Goal: Information Seeking & Learning: Learn about a topic

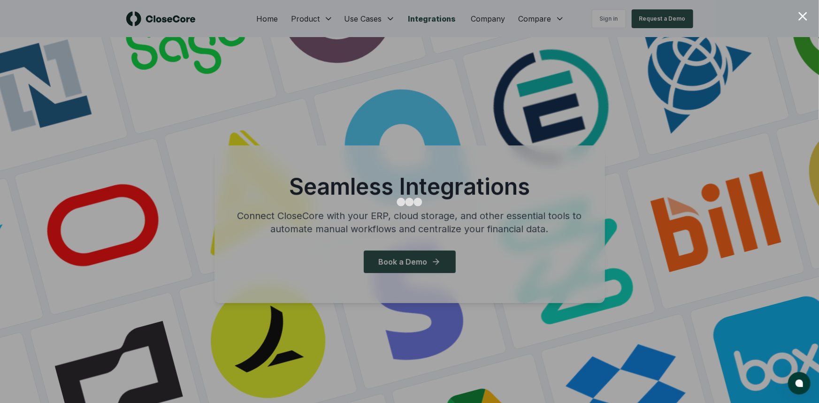
click at [801, 9] on div at bounding box center [409, 201] width 819 height 403
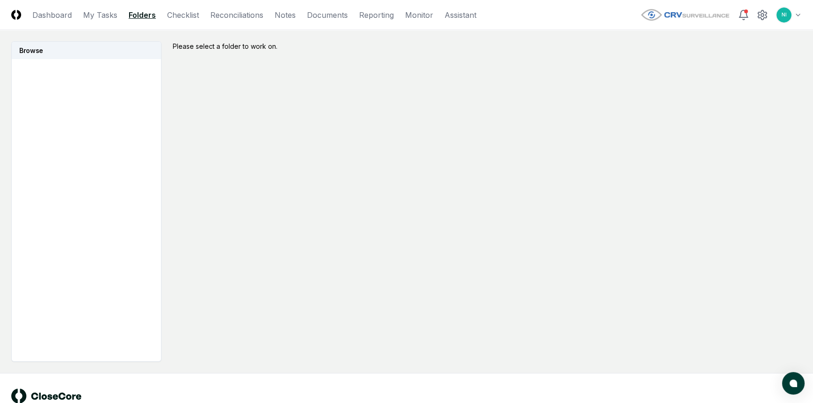
click at [797, 15] on html "CloseCore Dashboard My Tasks Folders Checklist Reconciliations Notes Documents …" at bounding box center [406, 214] width 813 height 429
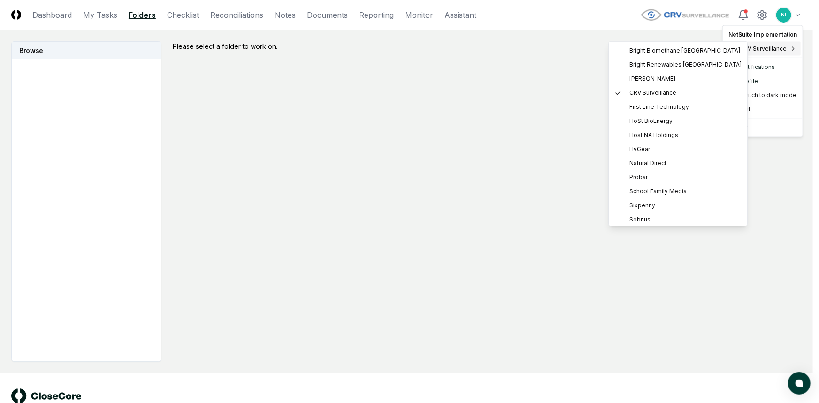
click at [781, 51] on span "CRV Surveillance" at bounding box center [763, 49] width 47 height 8
click at [654, 63] on span "Bright Renewables Canada" at bounding box center [685, 65] width 112 height 8
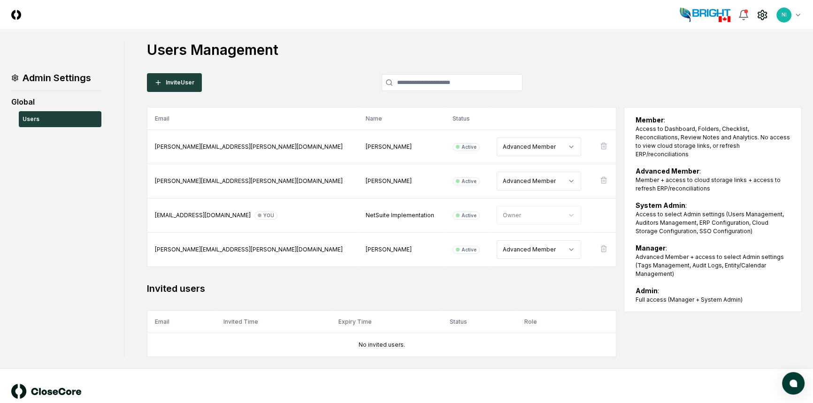
click at [714, 15] on img at bounding box center [705, 15] width 51 height 15
click at [759, 16] on icon at bounding box center [762, 14] width 11 height 11
click at [14, 14] on img at bounding box center [16, 15] width 10 height 10
click at [746, 14] on icon at bounding box center [743, 13] width 8 height 7
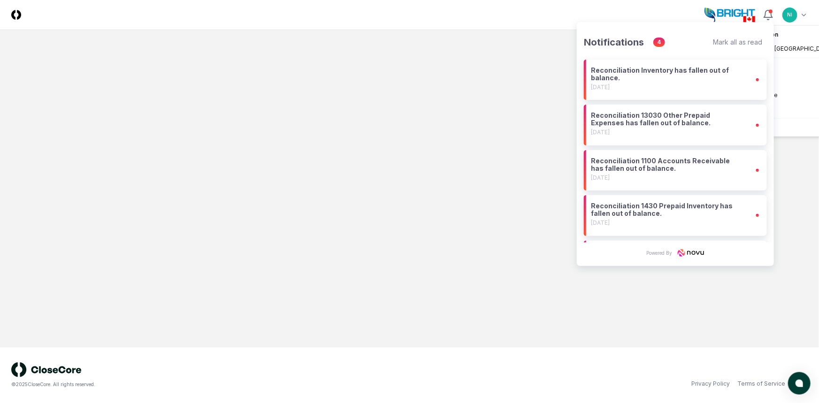
click at [783, 16] on html "CloseCore Toggle navigation menu NI Toggle user menu © 2025 CloseCore. All righ…" at bounding box center [409, 201] width 819 height 403
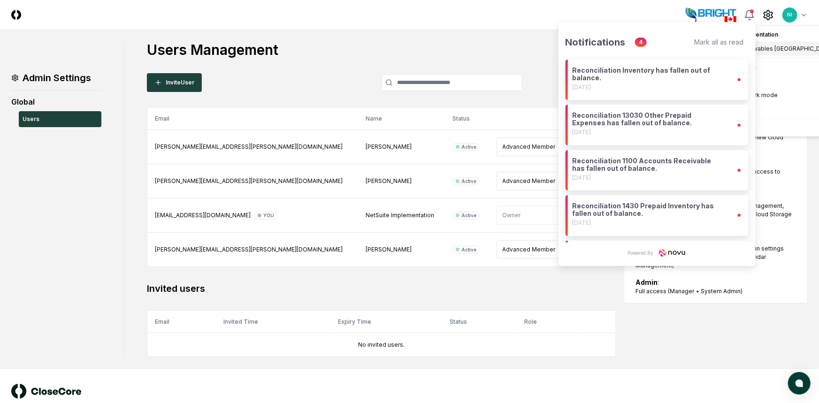
click at [541, 22] on html "CloseCore Toggle navigation menu NI Toggle user menu Admin Settings Global User…" at bounding box center [409, 212] width 819 height 425
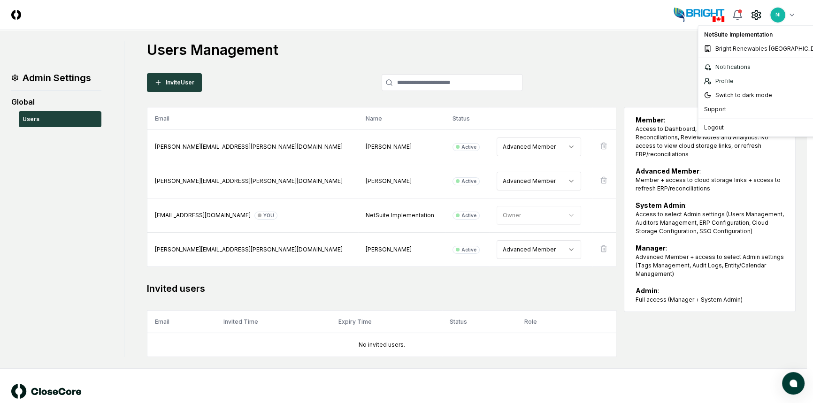
click at [796, 12] on html "CloseCore Toggle navigation menu NI Toggle user menu Admin Settings Global User…" at bounding box center [406, 212] width 813 height 425
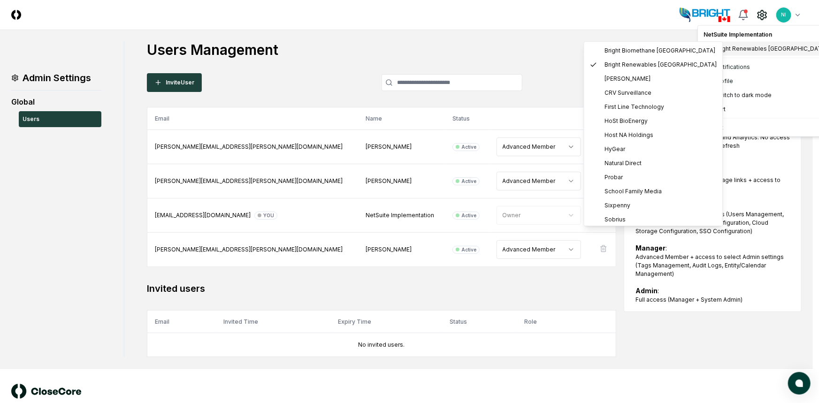
click at [732, 52] on span "Bright Renewables Canada" at bounding box center [771, 49] width 112 height 8
click at [621, 167] on span "Natural Direct" at bounding box center [623, 163] width 37 height 8
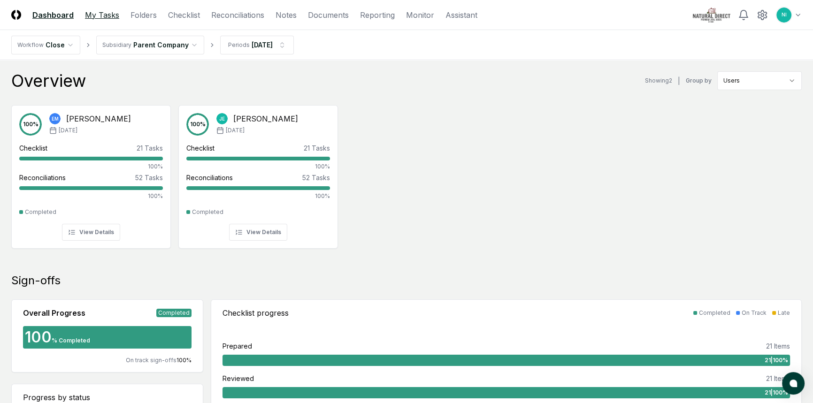
click at [114, 11] on link "My Tasks" at bounding box center [102, 14] width 34 height 11
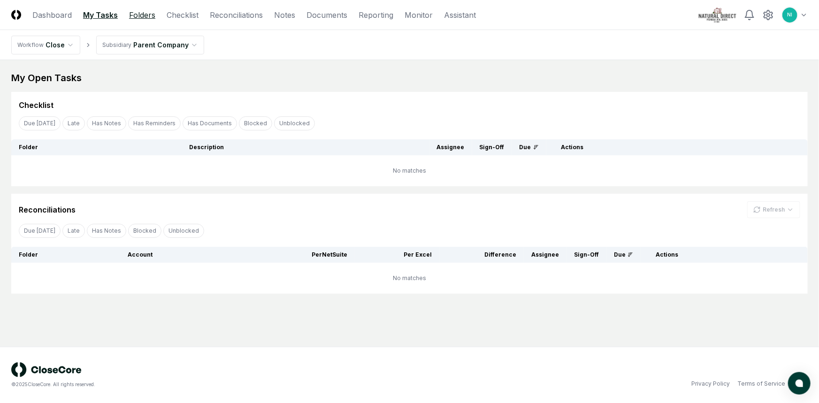
click at [148, 11] on link "Folders" at bounding box center [142, 14] width 26 height 11
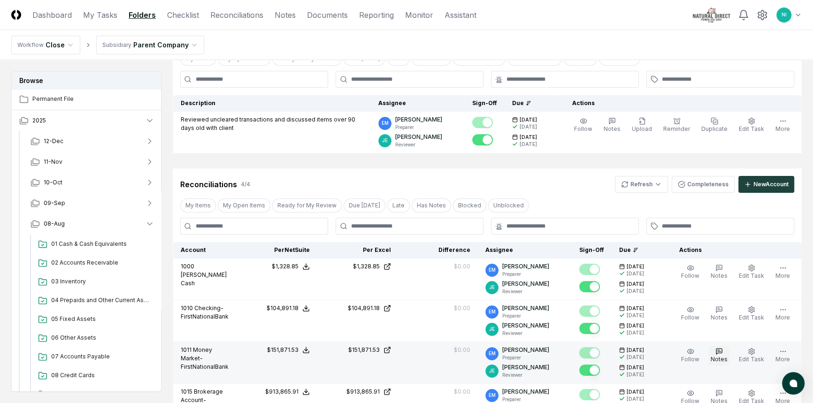
scroll to position [128, 0]
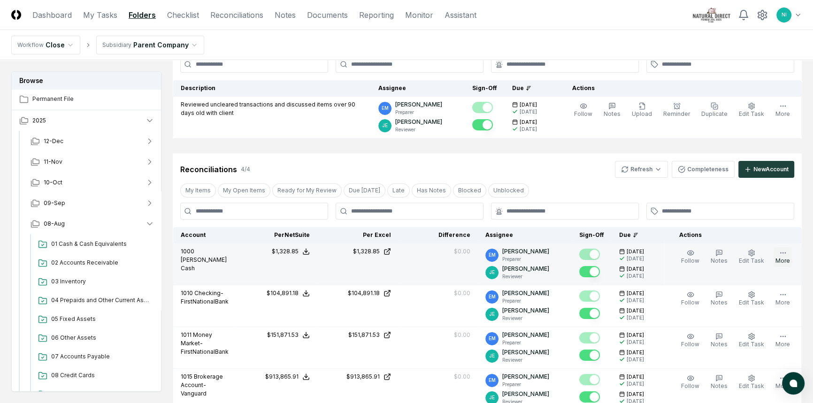
click at [778, 258] on button "More" at bounding box center [783, 257] width 18 height 20
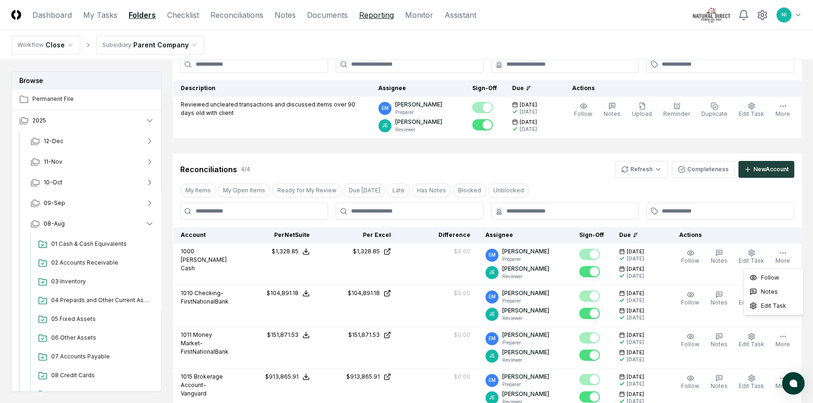
click at [369, 11] on link "Reporting" at bounding box center [376, 14] width 35 height 11
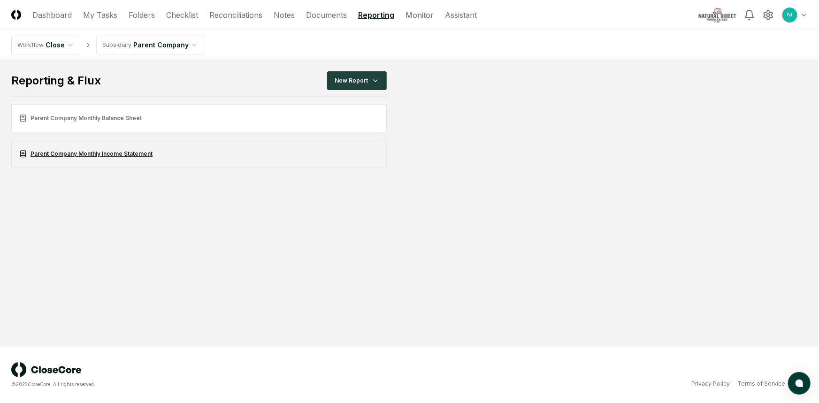
click at [100, 153] on link "Parent Company Monthly Income Statement" at bounding box center [198, 154] width 375 height 28
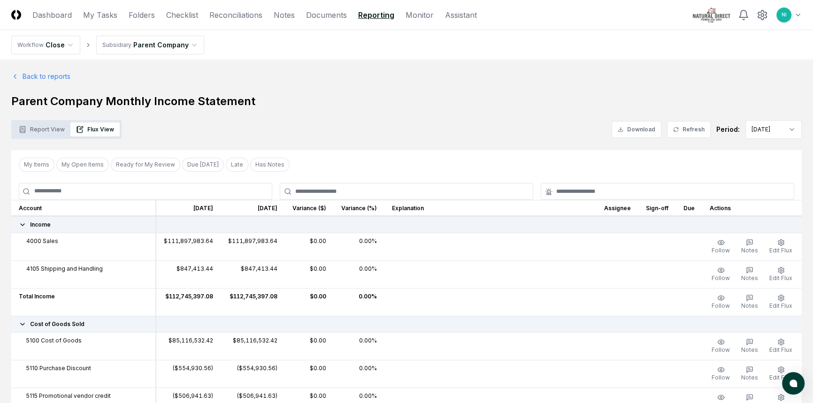
click at [48, 125] on button "Report View" at bounding box center [41, 130] width 57 height 14
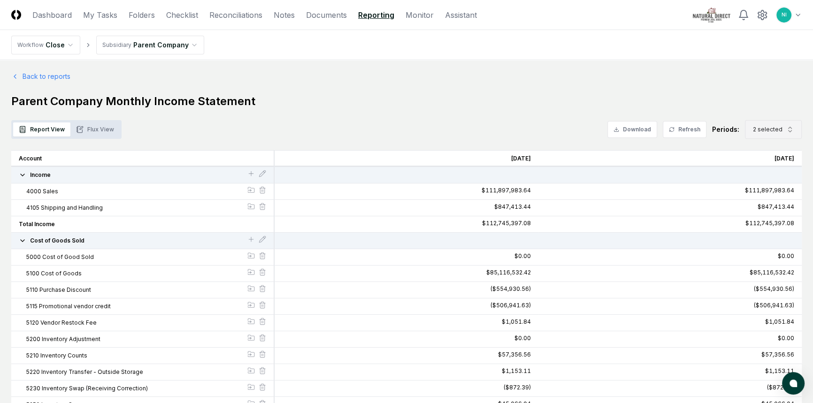
click at [772, 128] on span "2 selected" at bounding box center [768, 129] width 30 height 8
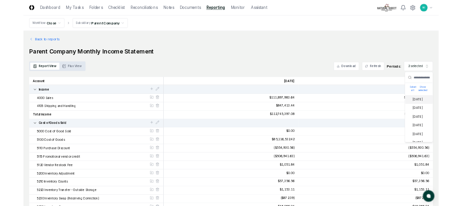
scroll to position [23, 0]
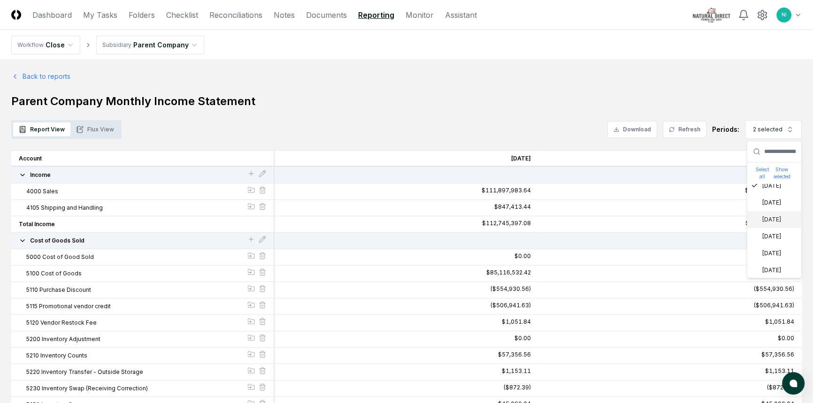
click at [612, 107] on h1 "Parent Company Monthly Income Statement" at bounding box center [406, 101] width 790 height 15
